Goal: Information Seeking & Learning: Learn about a topic

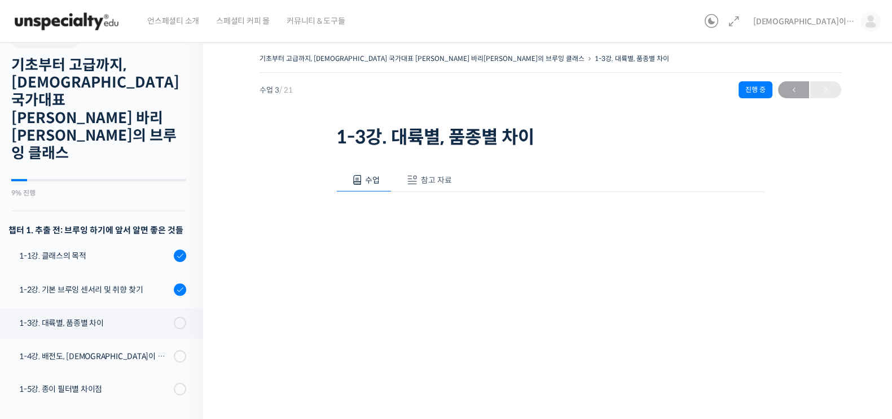
click at [429, 199] on div "영상이 끊기[DEMOGRAPHIC_DATA] 여기를 클릭해주세요 사용팁 우측 상단의 아이콘들을 클릭하셔서 수업 목록 을 확인하실 수 있습니다.…" at bounding box center [550, 423] width 429 height 462
click at [443, 178] on span "참고 자료" at bounding box center [436, 180] width 31 height 10
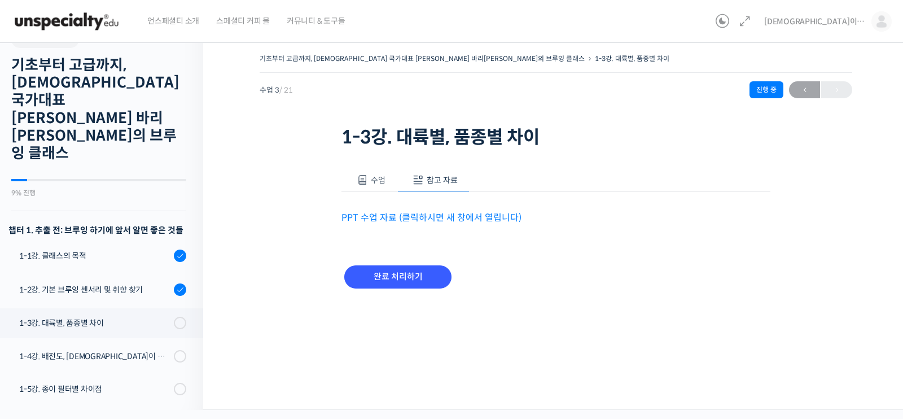
click at [451, 212] on link "PPT 수업 자료 (클릭하시면 새 창에서 열립니다)" at bounding box center [431, 218] width 180 height 12
click at [426, 275] on input "완료 처리하기" at bounding box center [397, 276] width 107 height 23
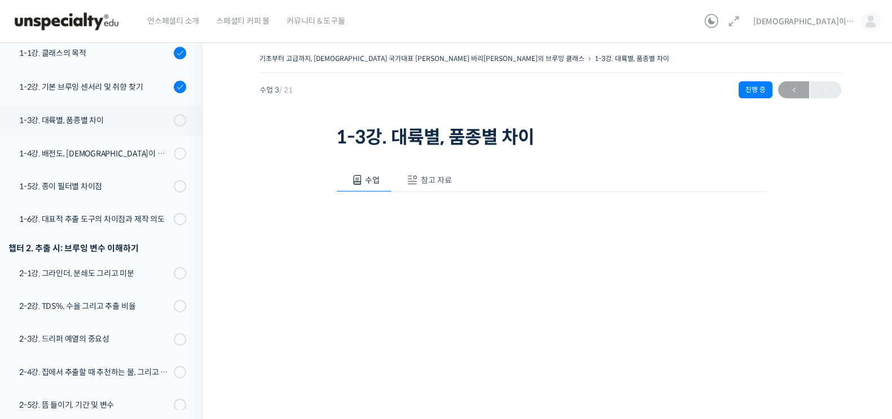
click at [454, 170] on button "참고 자료" at bounding box center [428, 180] width 72 height 24
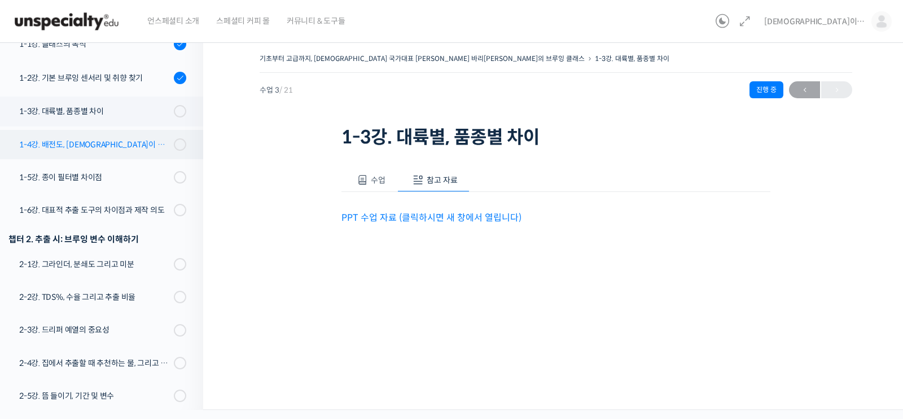
click at [104, 138] on div "1-4강. 배전도, [DEMOGRAPHIC_DATA]이 미치는 영향" at bounding box center [94, 144] width 151 height 12
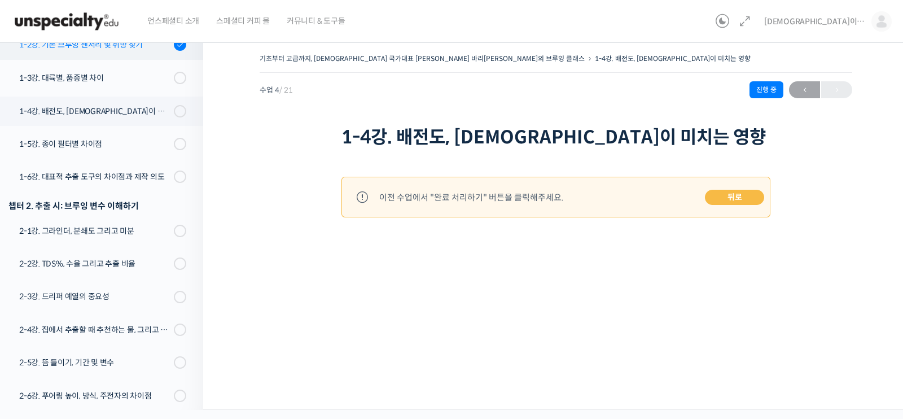
scroll to position [54, 0]
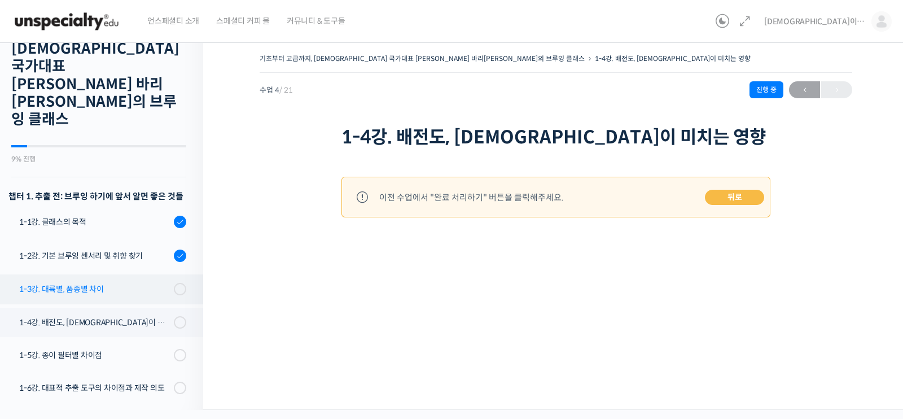
click at [107, 274] on link "1-3강. 대륙별, 품종별 차이" at bounding box center [98, 288] width 209 height 29
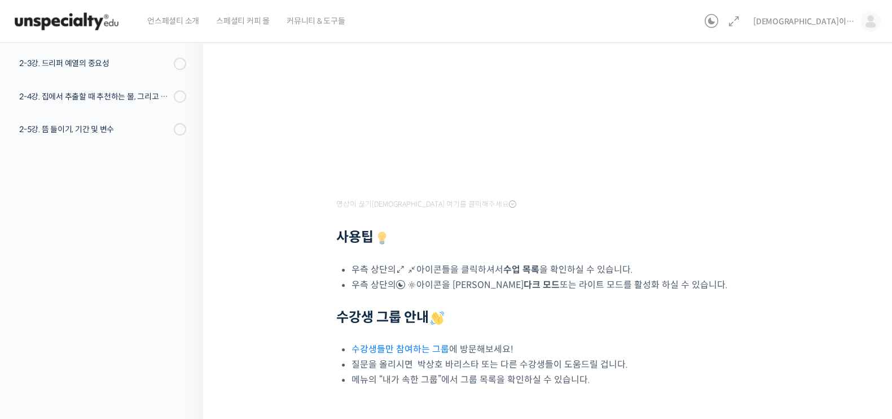
scroll to position [351, 0]
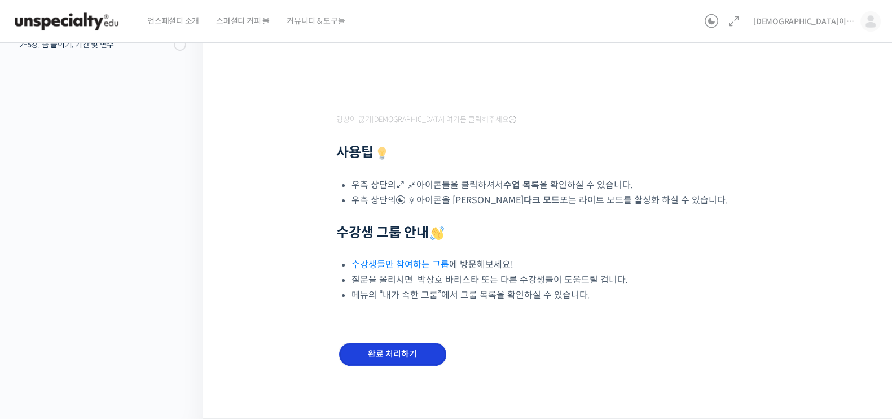
click at [405, 348] on input "완료 처리하기" at bounding box center [392, 354] width 107 height 23
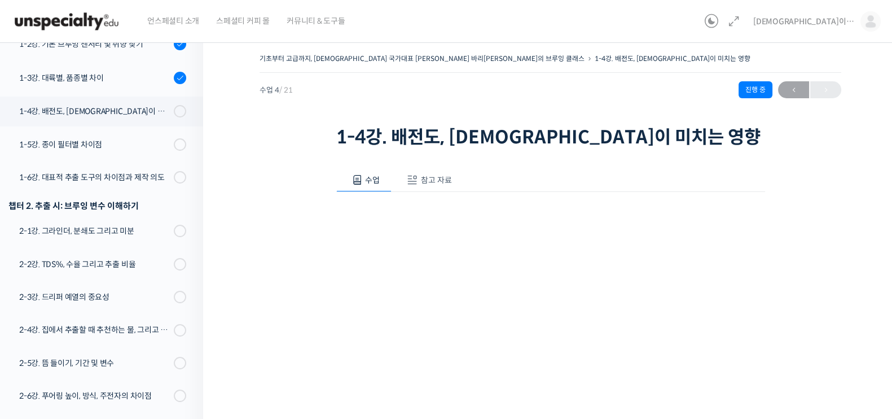
click at [450, 179] on span "참고 자료" at bounding box center [436, 180] width 31 height 10
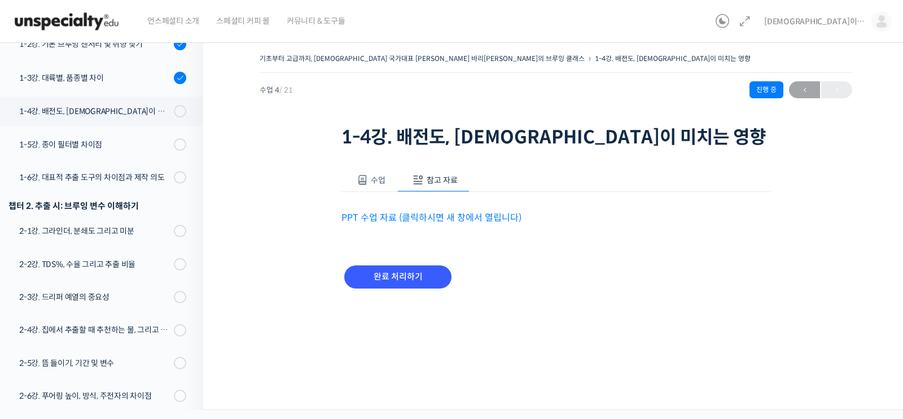
click at [449, 223] on link "PPT 수업 자료 (클릭하시면 새 창에서 열립니다)" at bounding box center [431, 218] width 180 height 12
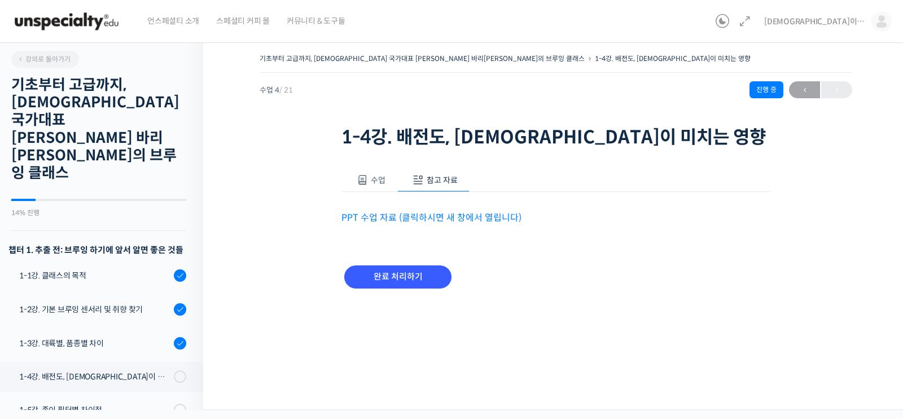
drag, startPoint x: 274, startPoint y: 286, endPoint x: 275, endPoint y: 267, distance: 19.3
click at [274, 286] on div "기초부터 고급까지, [DEMOGRAPHIC_DATA] 국가대표 [PERSON_NAME] 바리[PERSON_NAME]의 브루잉 클래스 1-4강.…" at bounding box center [556, 185] width 593 height 268
